Goal: Complete application form: Complete application form

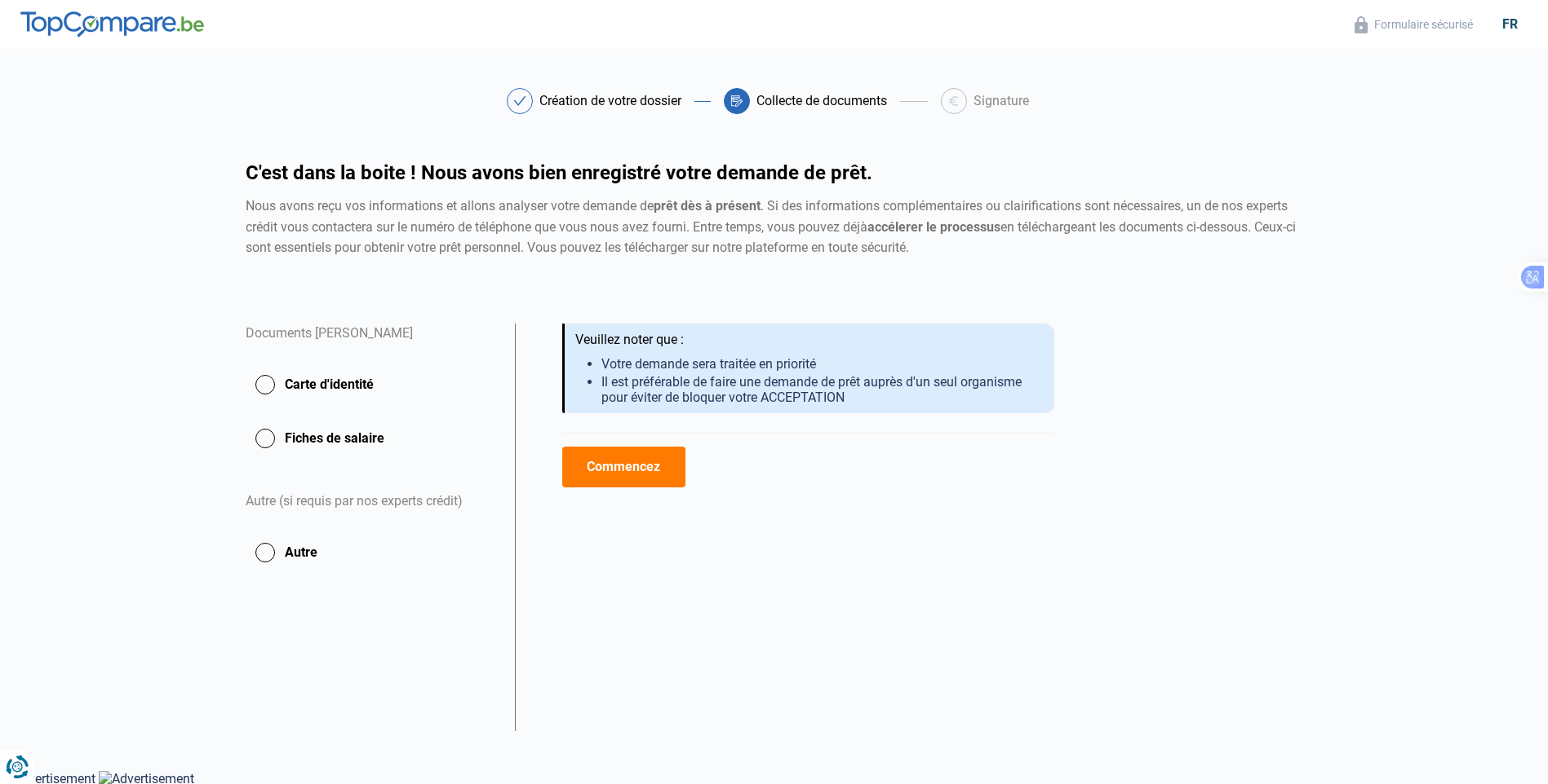
click at [650, 459] on button "Commencez" at bounding box center [623, 467] width 123 height 41
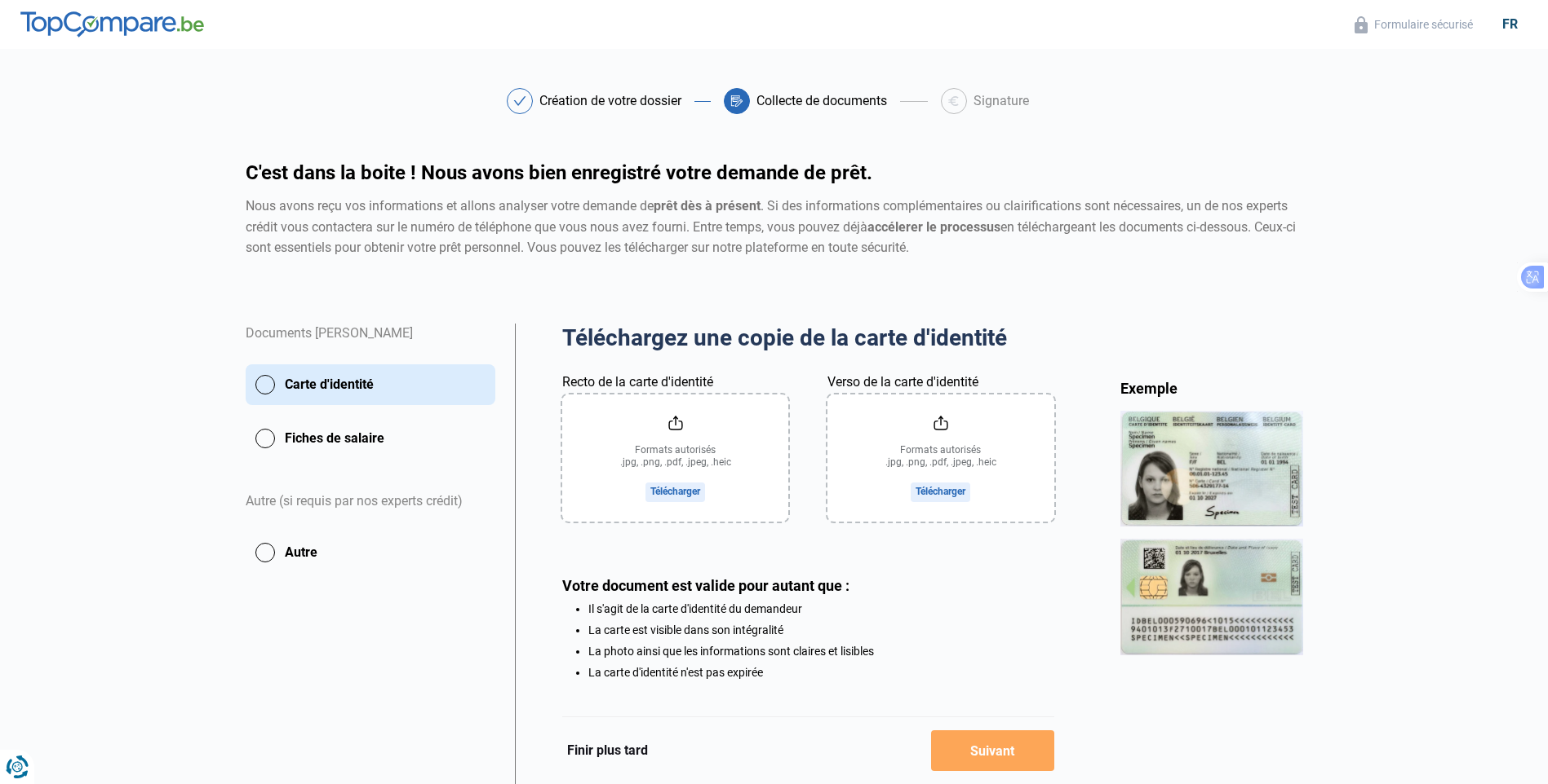
scroll to position [77, 0]
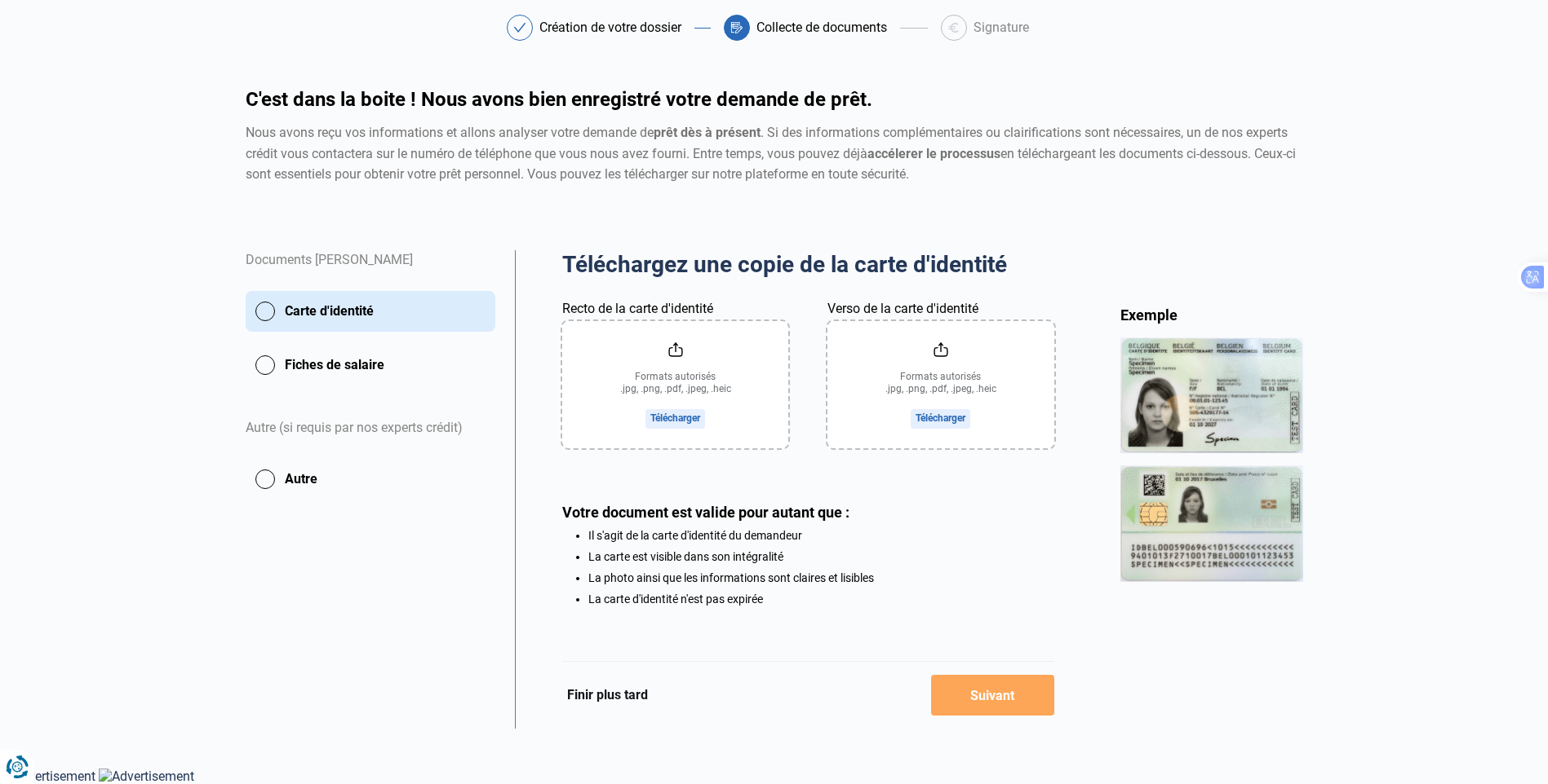
click at [632, 697] on button "Finir plus tard" at bounding box center [607, 695] width 90 height 21
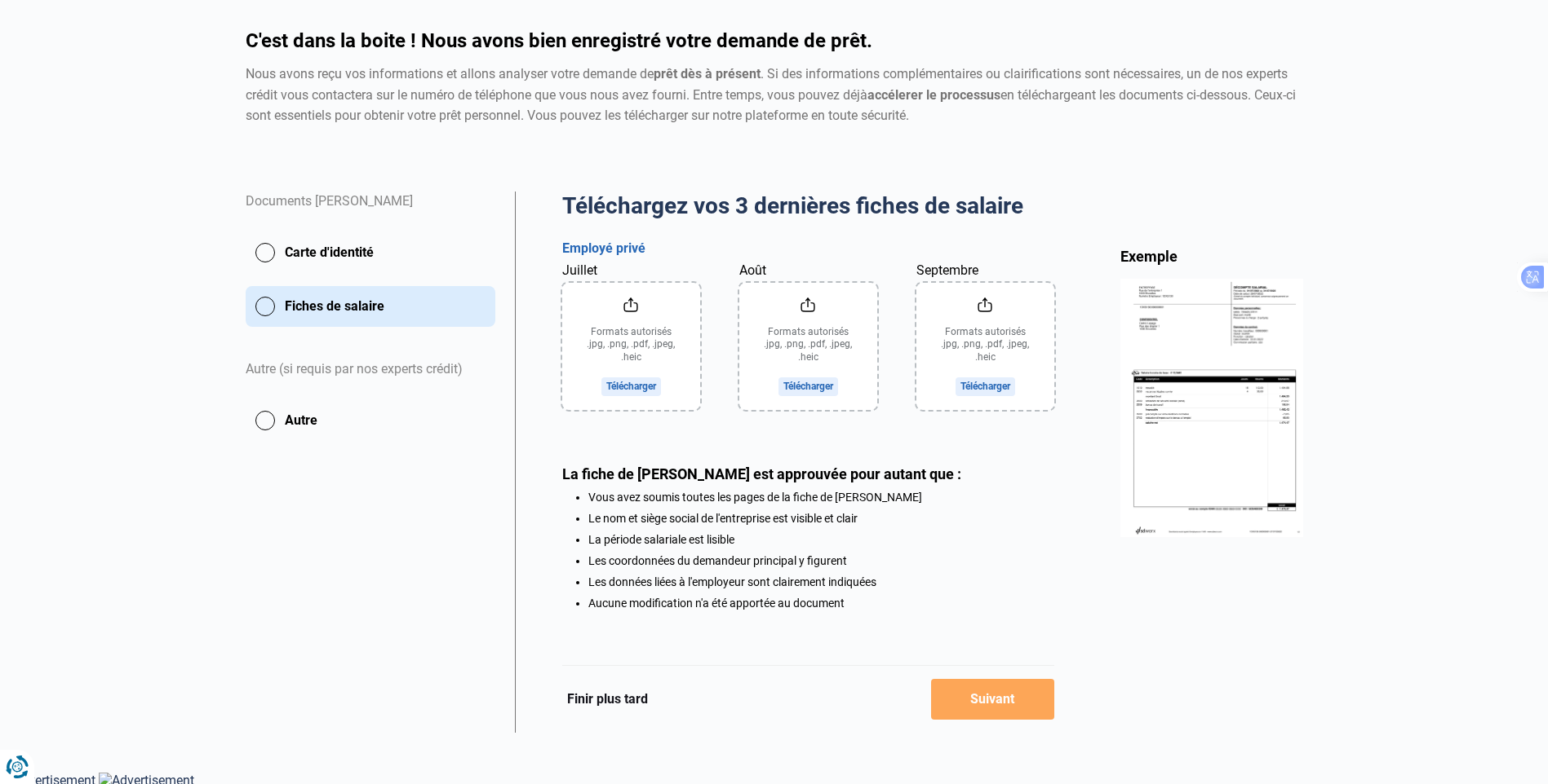
scroll to position [141, 0]
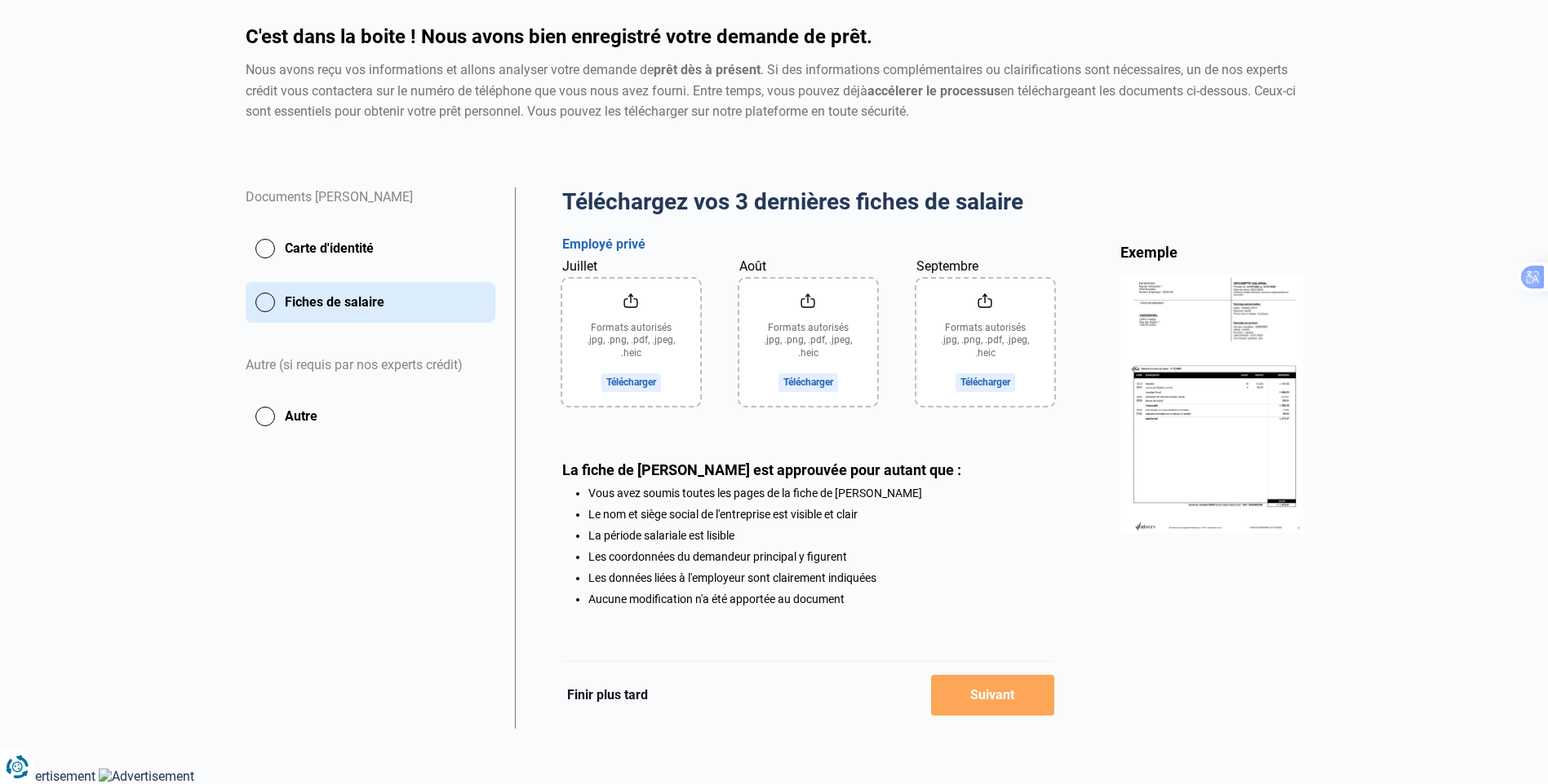
click at [621, 693] on button "Finir plus tard" at bounding box center [607, 695] width 90 height 21
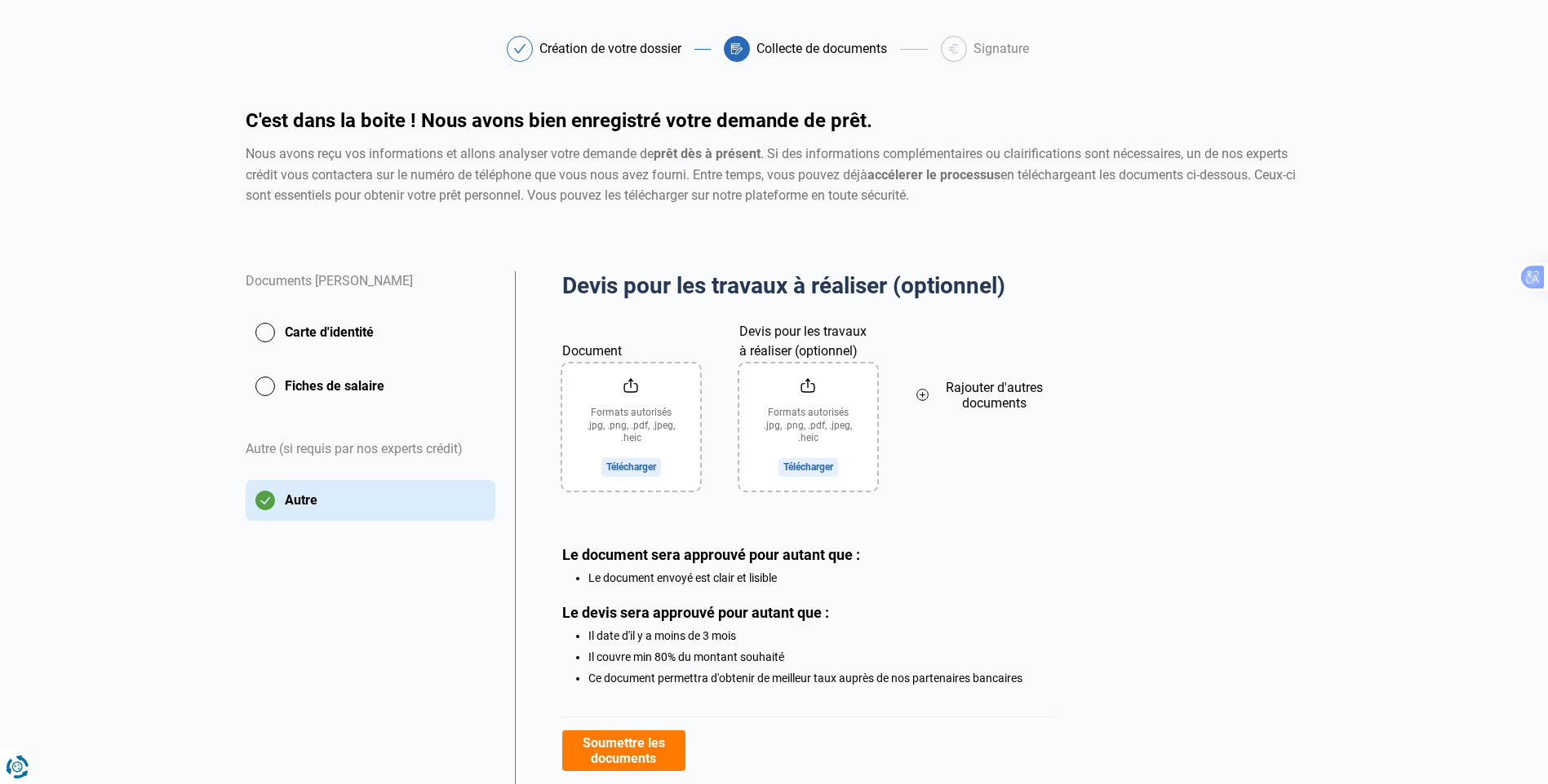
scroll to position [135, 0]
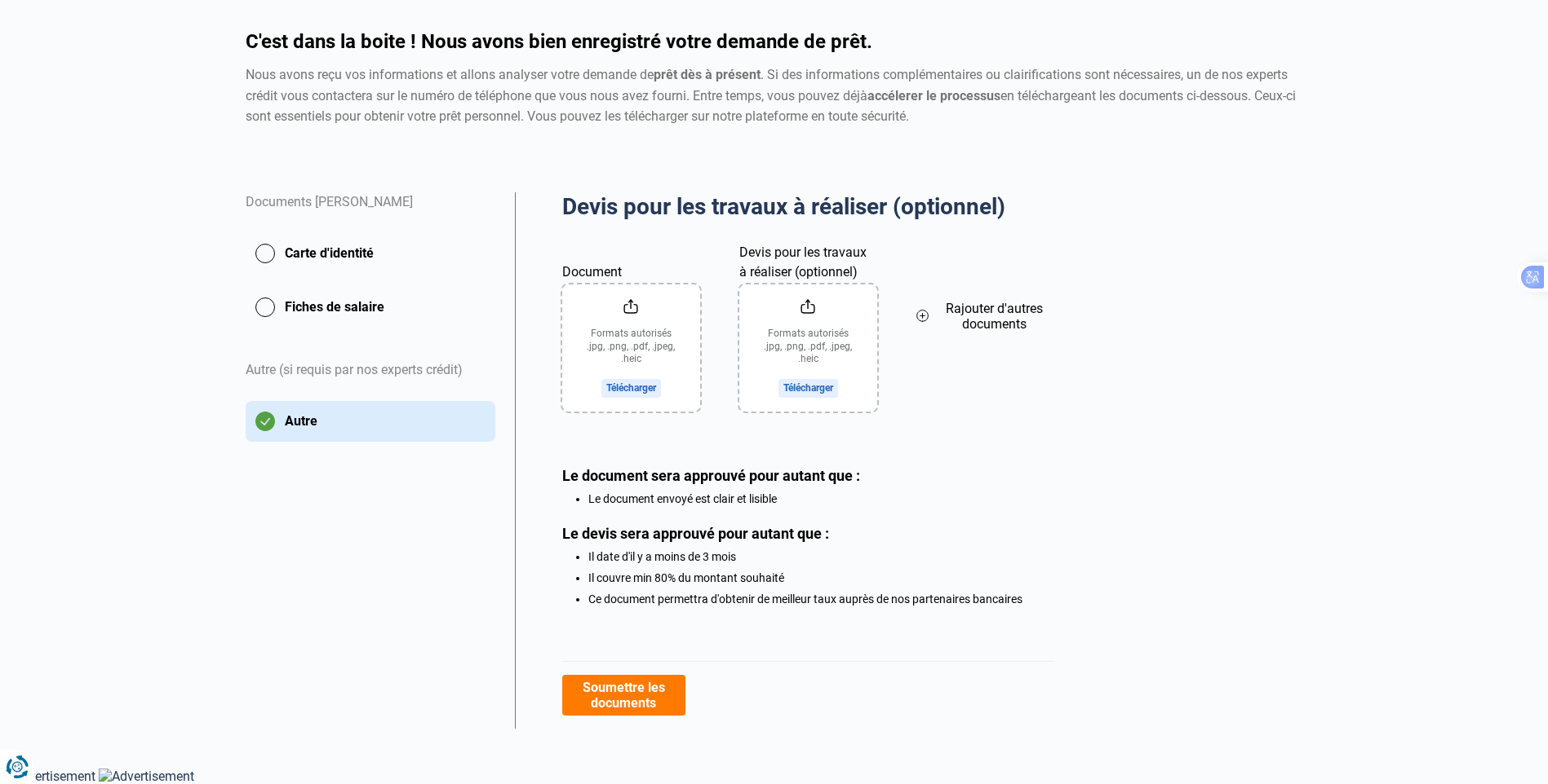
click at [621, 693] on button "Soumettre les documents" at bounding box center [623, 695] width 123 height 41
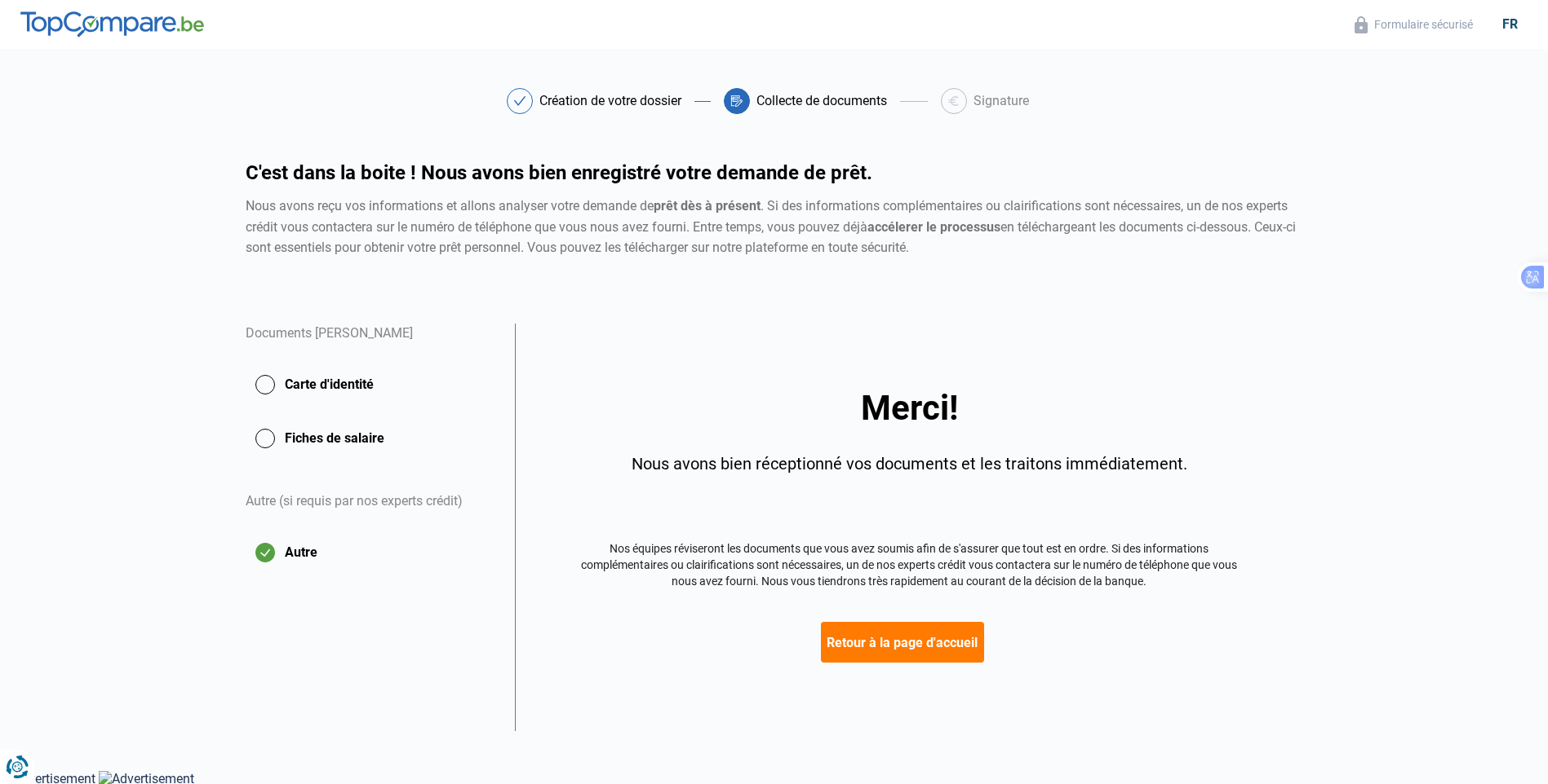
click at [899, 644] on button "Retour à la page d'accueil" at bounding box center [902, 642] width 163 height 41
